Goal: Use online tool/utility: Utilize a website feature to perform a specific function

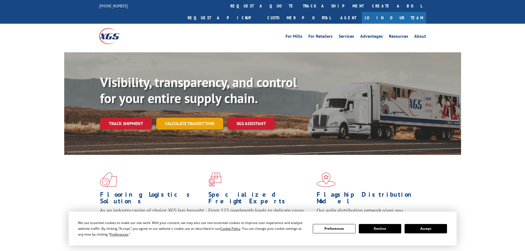
click at [187, 118] on link "Calculate transit time" at bounding box center [189, 124] width 67 height 12
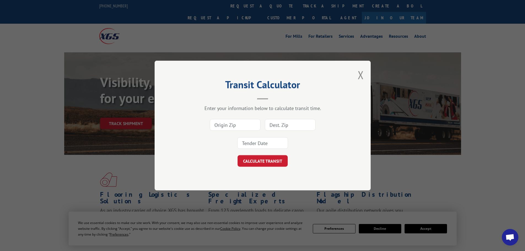
click at [226, 122] on input at bounding box center [235, 125] width 51 height 12
type input "30240"
click at [282, 124] on input at bounding box center [290, 125] width 51 height 12
click at [276, 121] on input at bounding box center [290, 125] width 51 height 12
type input "08561"
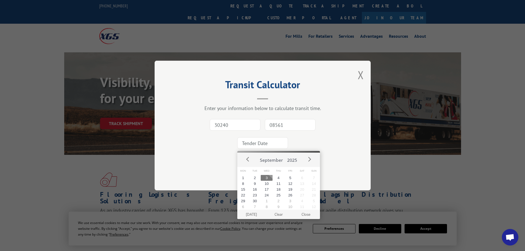
click at [248, 142] on input at bounding box center [262, 143] width 51 height 12
click at [289, 179] on button "5" at bounding box center [290, 178] width 12 height 6
type input "[DATE]"
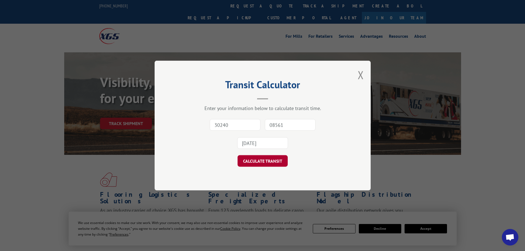
click at [280, 165] on button "CALCULATE TRANSIT" at bounding box center [262, 161] width 50 height 12
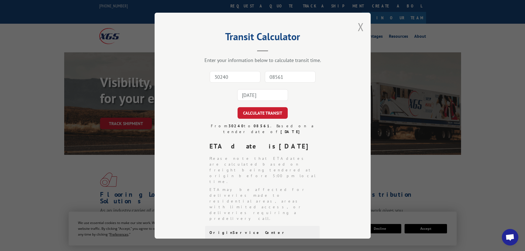
click at [359, 28] on button "Close modal" at bounding box center [360, 27] width 6 height 15
